Goal: Navigation & Orientation: Find specific page/section

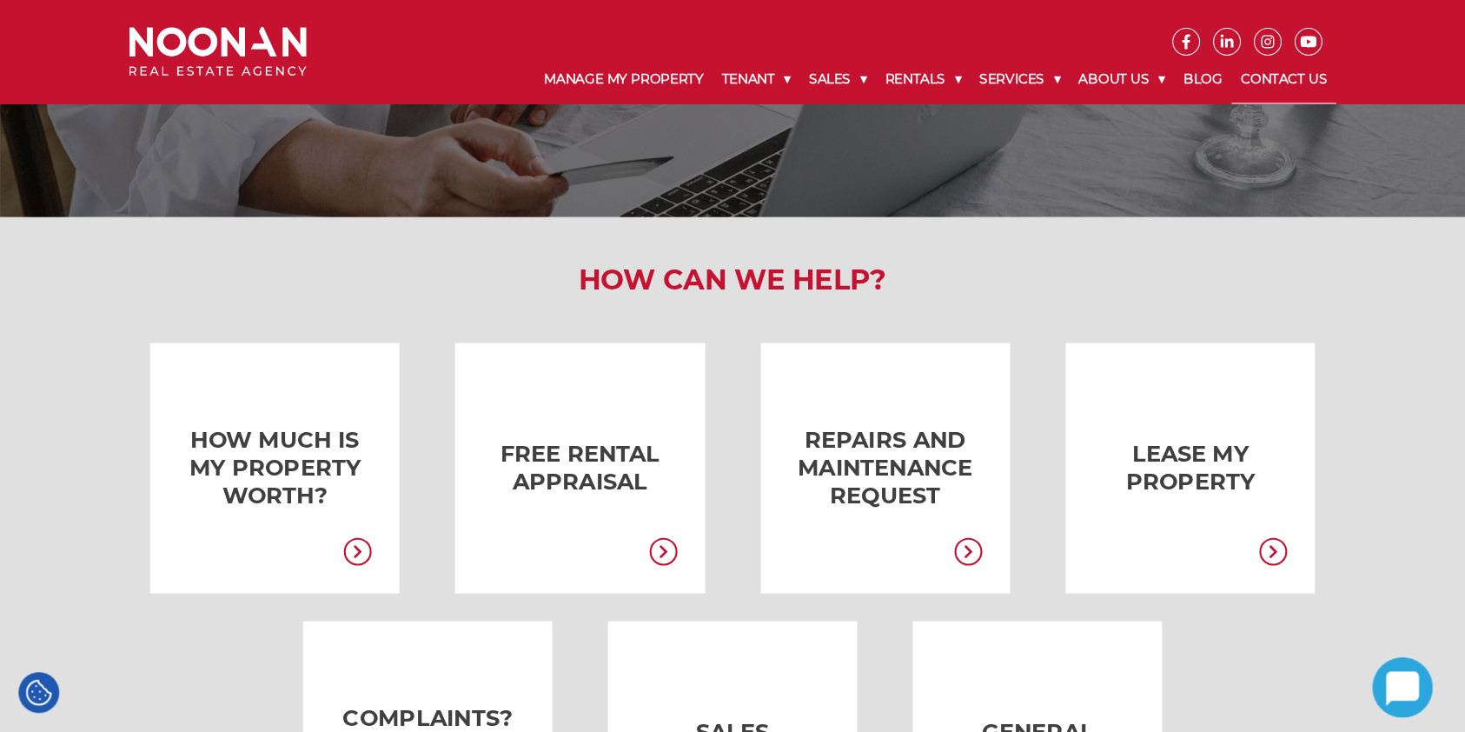
scroll to position [144, 0]
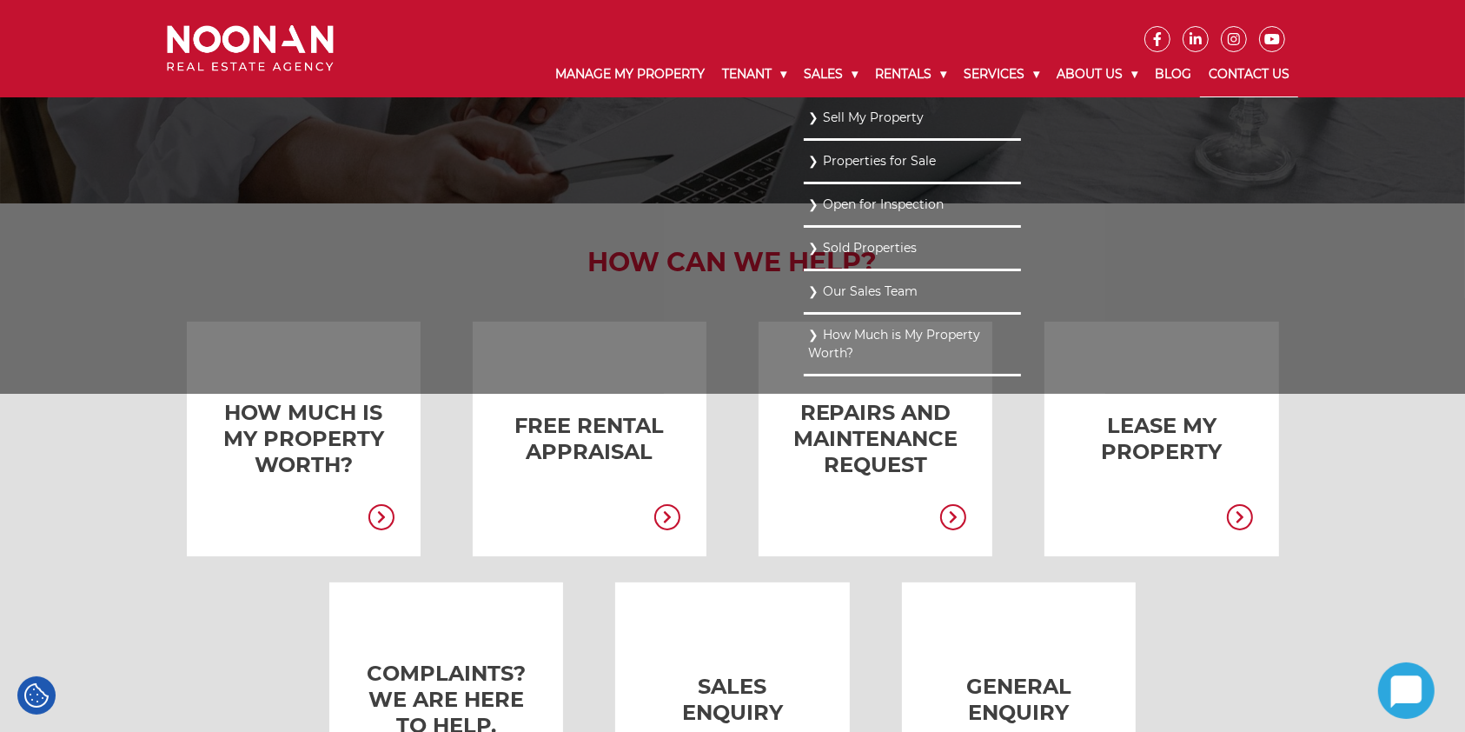
click at [860, 289] on link "Our Sales Team" at bounding box center [912, 291] width 209 height 23
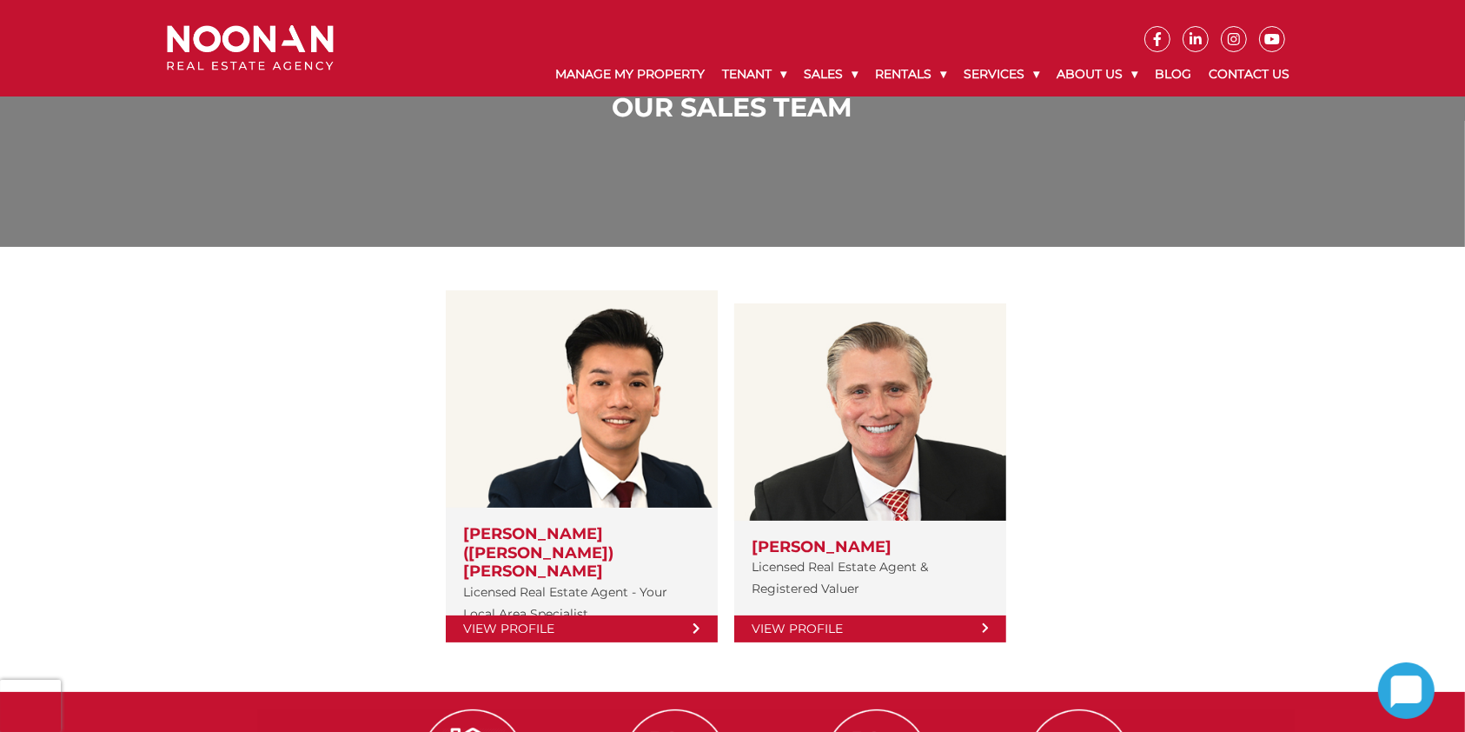
scroll to position [92, 0]
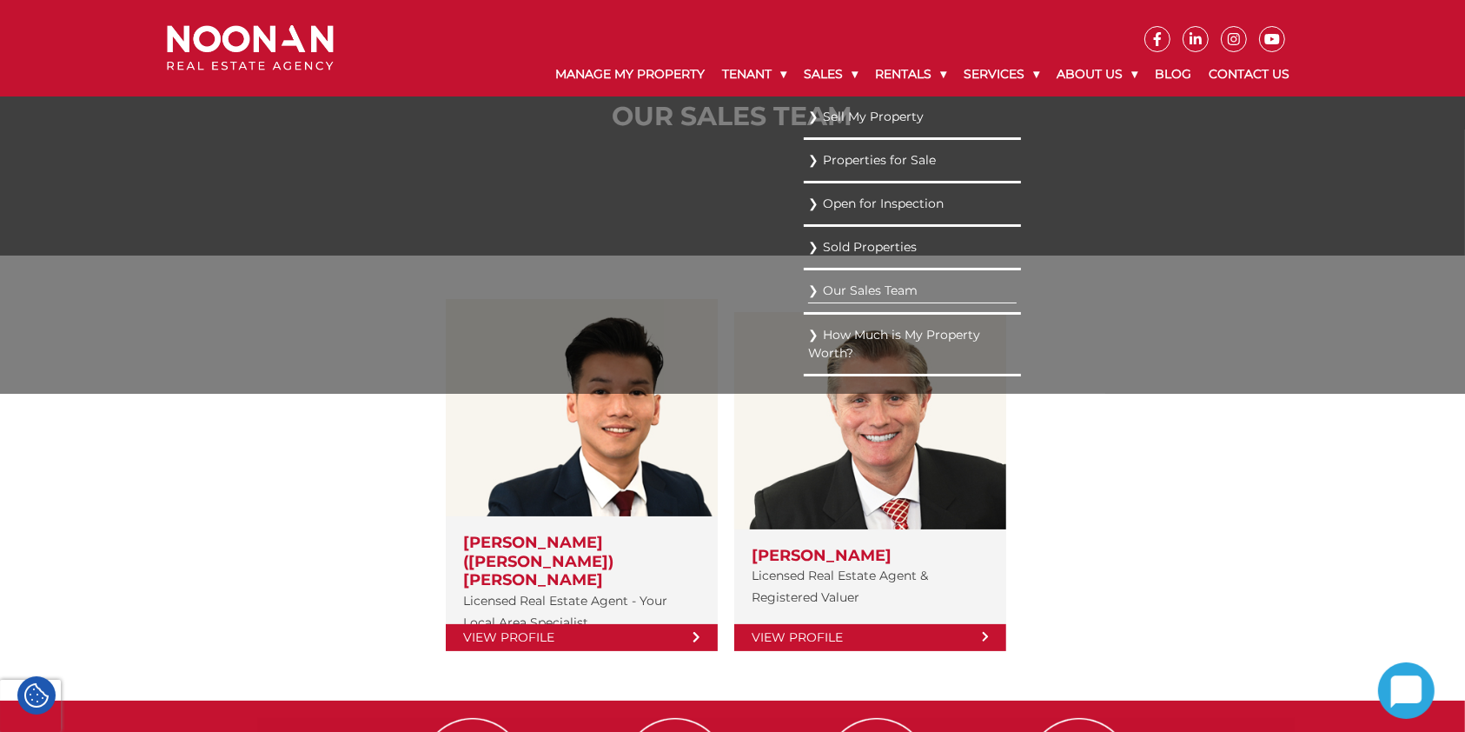
click at [839, 164] on link "Properties for Sale" at bounding box center [912, 160] width 209 height 23
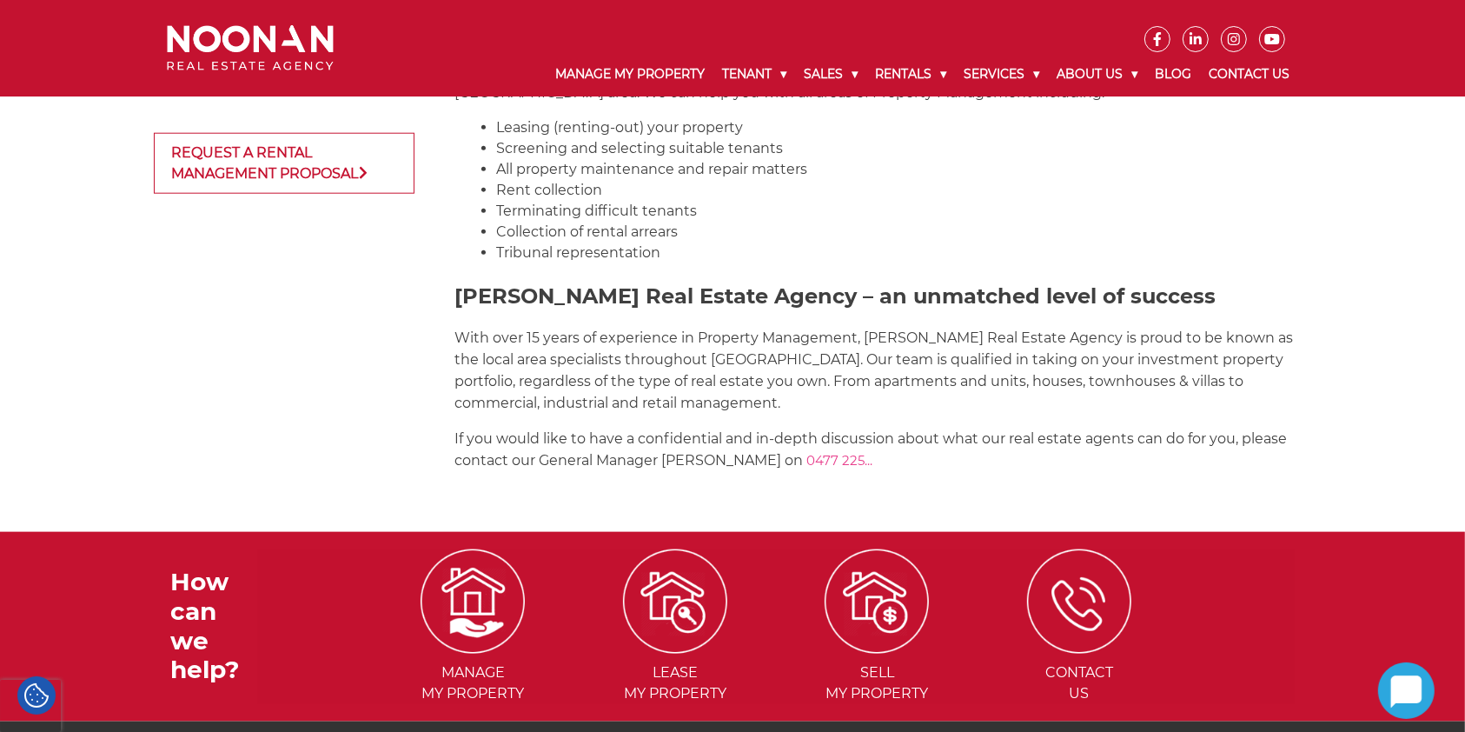
scroll to position [1954, 0]
